Goal: Task Accomplishment & Management: Complete application form

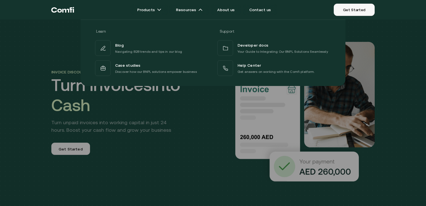
click at [355, 12] on link "Get Started" at bounding box center [354, 10] width 41 height 12
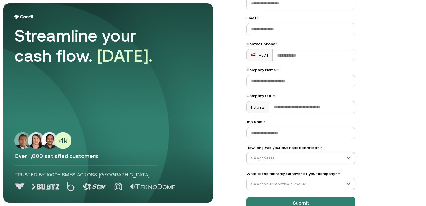
scroll to position [64, 0]
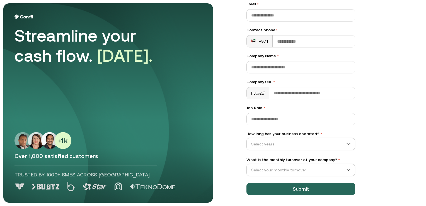
click at [267, 188] on button "Submit" at bounding box center [300, 189] width 109 height 12
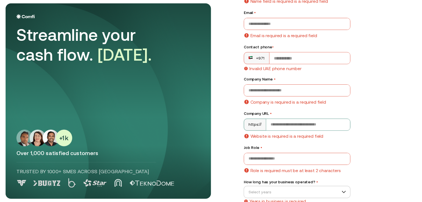
scroll to position [0, 0]
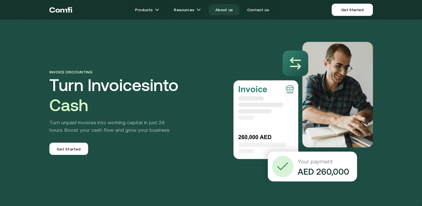
click at [226, 9] on link "About us" at bounding box center [224, 9] width 31 height 11
